Goal: Task Accomplishment & Management: Use online tool/utility

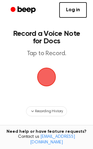
click at [50, 78] on span "button" at bounding box center [46, 77] width 24 height 24
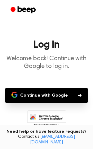
click at [48, 94] on button "Continue with Google" at bounding box center [46, 95] width 83 height 15
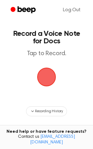
click at [48, 76] on span "button" at bounding box center [46, 76] width 31 height 31
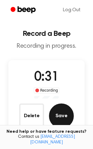
click at [63, 112] on button "Save" at bounding box center [61, 115] width 25 height 25
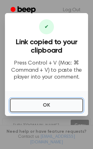
drag, startPoint x: 36, startPoint y: 108, endPoint x: 9, endPoint y: 101, distance: 27.9
click at [36, 108] on button "OK" at bounding box center [46, 105] width 73 height 14
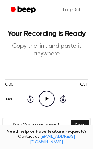
click at [49, 101] on icon "Play Audio" at bounding box center [47, 98] width 16 height 16
click at [49, 101] on icon "Pause Audio" at bounding box center [47, 98] width 16 height 16
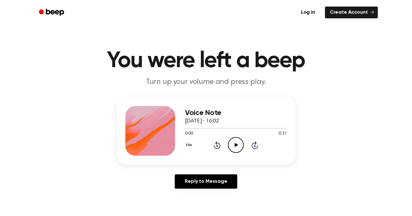
click at [233, 142] on icon "Play Audio" at bounding box center [236, 145] width 16 height 16
click at [235, 145] on icon "Pause Audio" at bounding box center [236, 145] width 16 height 16
